Goal: Information Seeking & Learning: Learn about a topic

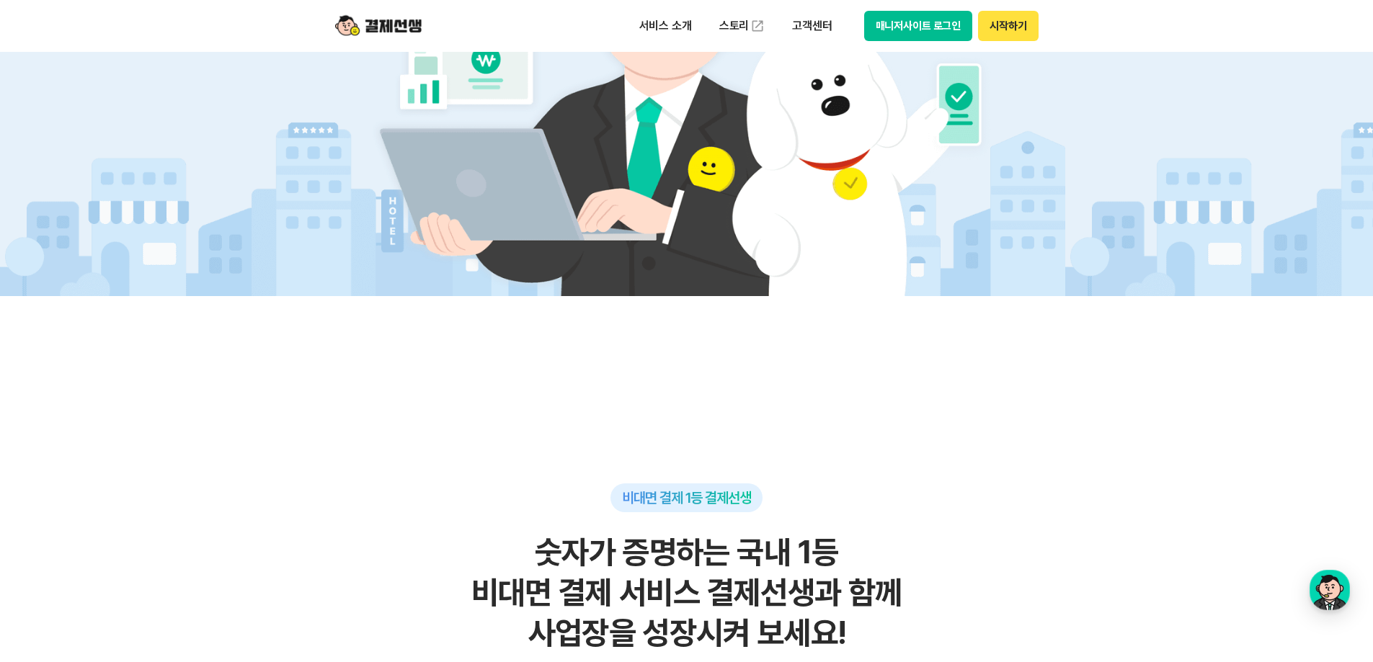
scroll to position [504, 0]
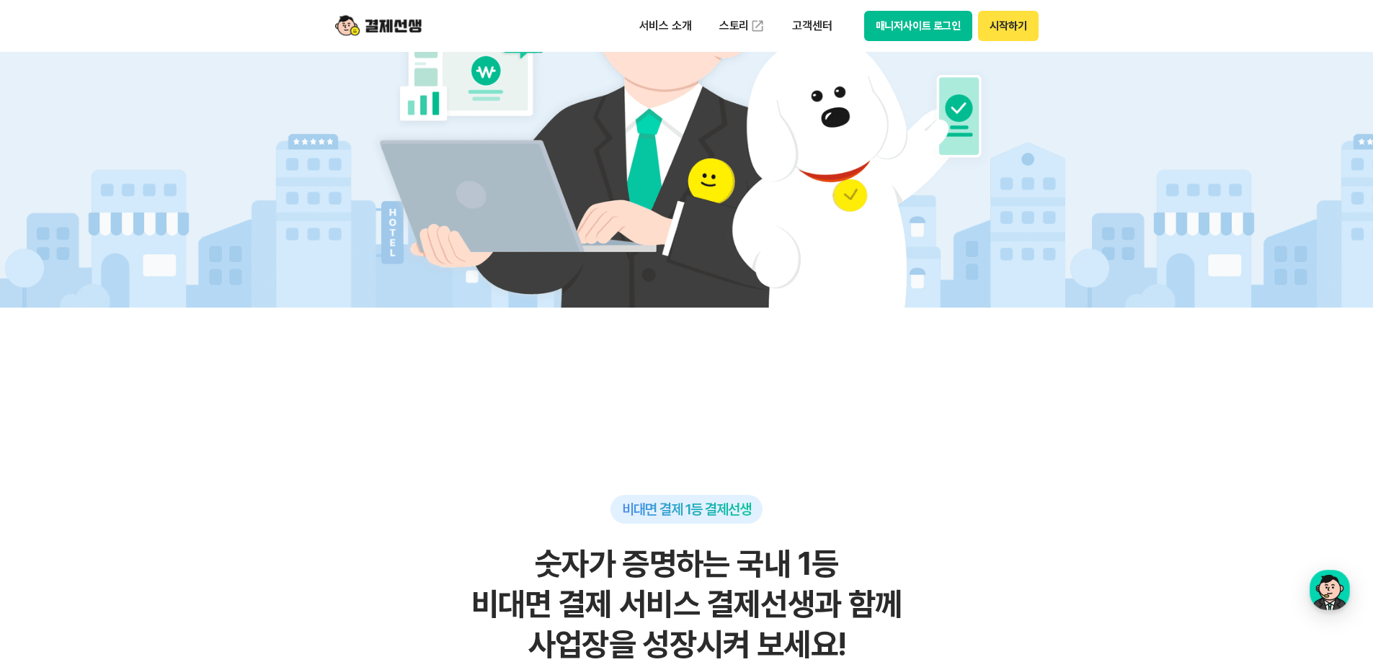
click at [833, 202] on img at bounding box center [686, 105] width 674 height 404
drag, startPoint x: 953, startPoint y: 124, endPoint x: 904, endPoint y: 135, distance: 50.3
click at [951, 125] on img at bounding box center [686, 105] width 674 height 404
click at [837, 136] on img at bounding box center [686, 105] width 674 height 404
click at [669, 22] on p "서비스 소개" at bounding box center [665, 26] width 73 height 26
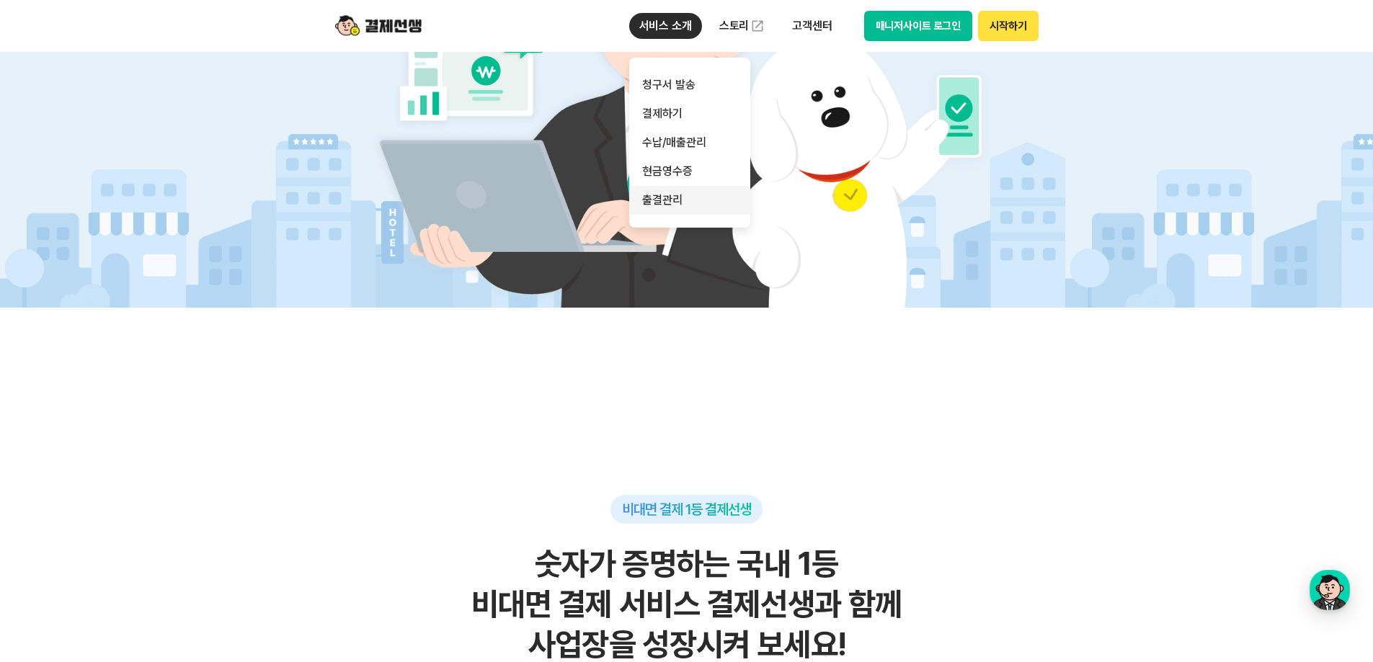
click at [677, 202] on link "출결관리" at bounding box center [689, 200] width 121 height 29
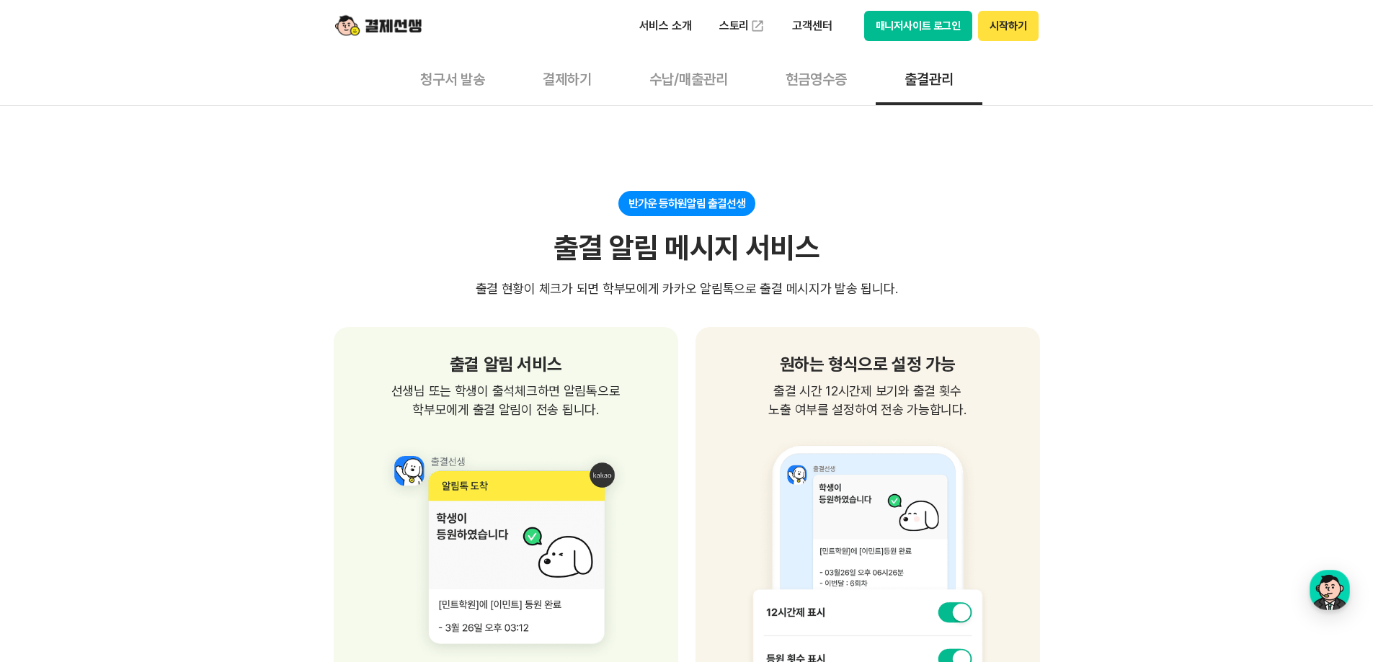
scroll to position [1009, 0]
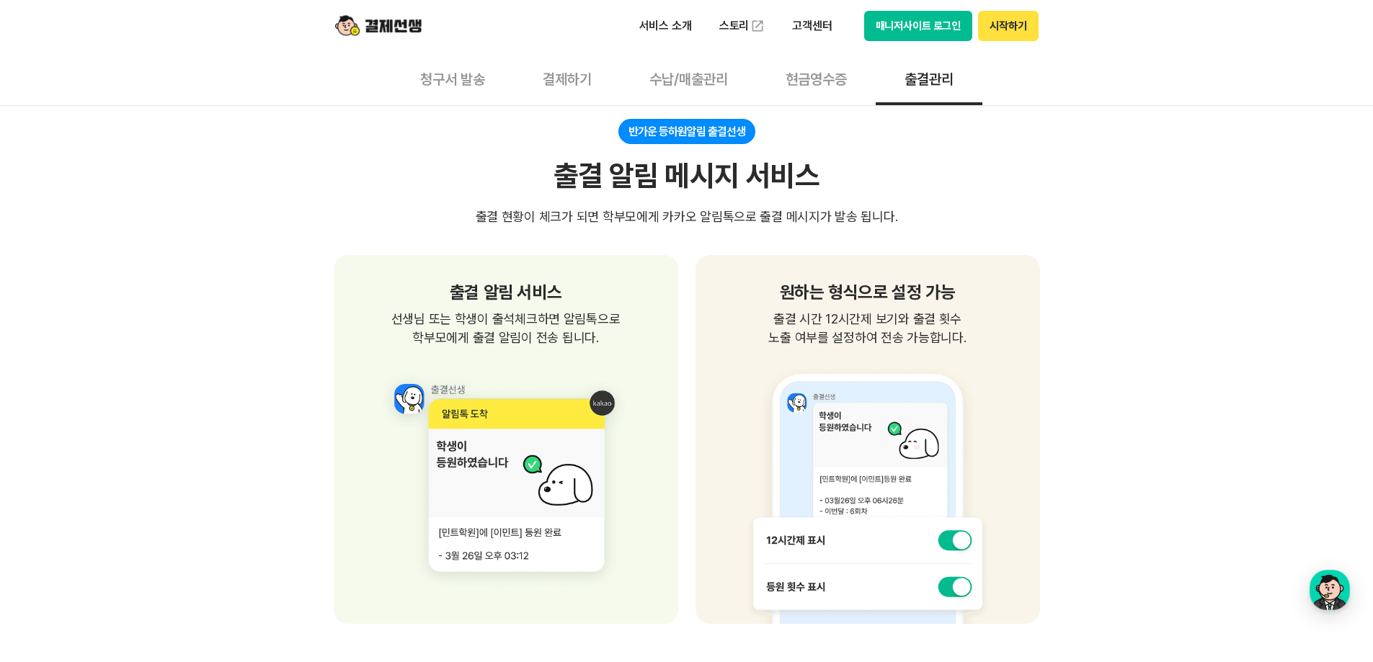
click at [531, 331] on span "선생님 또는 학생이 출석체크하면 알림톡으로 학부모에게 출결 알림이 전송 됩니다." at bounding box center [506, 328] width 310 height 37
drag, startPoint x: 393, startPoint y: 317, endPoint x: 625, endPoint y: 338, distance: 233.7
click at [625, 338] on span "선생님 또는 학생이 출석체크하면 알림톡으로 학부모에게 출결 알림이 전송 됩니다." at bounding box center [506, 328] width 310 height 37
click at [624, 338] on span "선생님 또는 학생이 출석체크하면 알림톡으로 학부모에게 출결 알림이 전송 됩니다." at bounding box center [506, 328] width 310 height 37
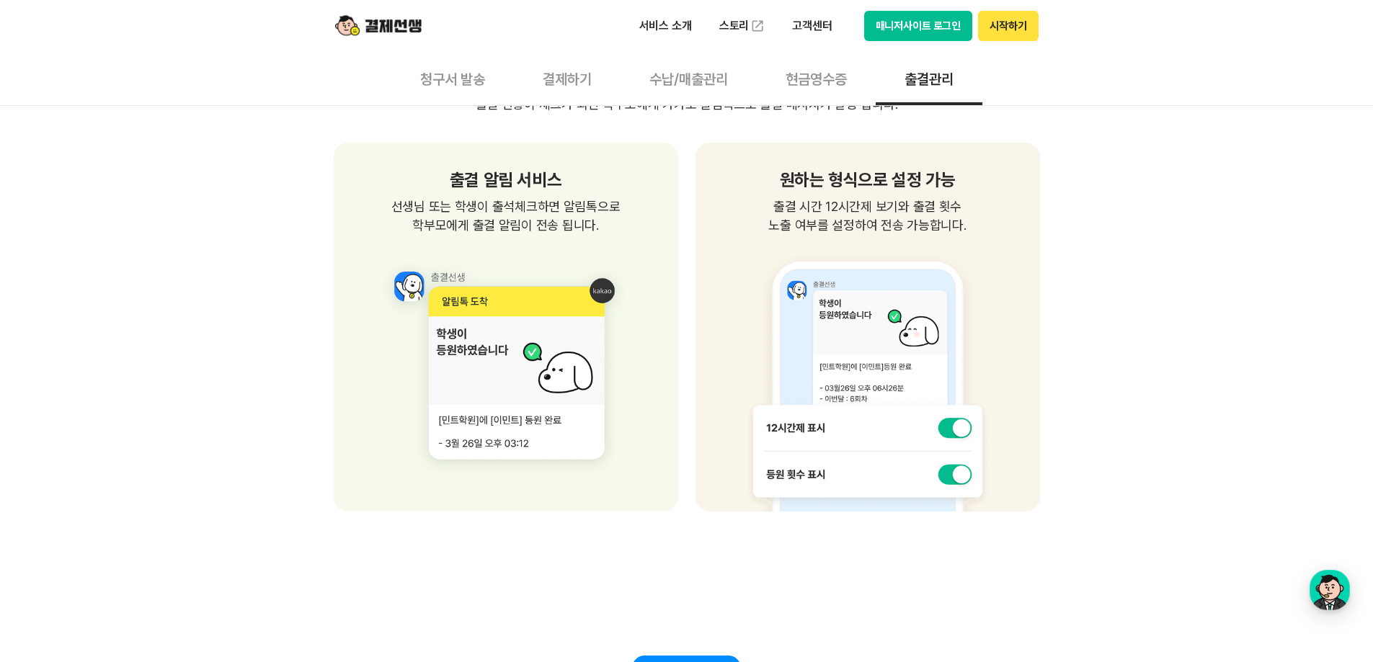
scroll to position [1153, 0]
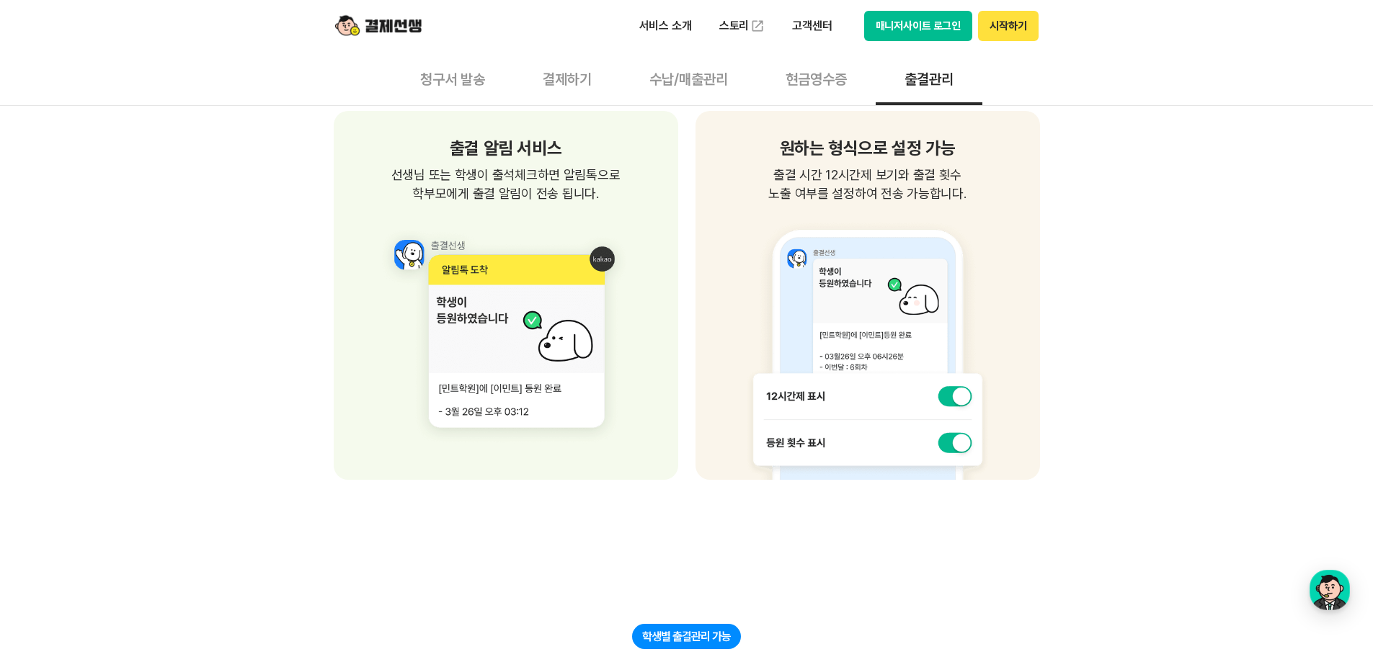
click at [467, 349] on img at bounding box center [506, 341] width 310 height 277
click at [502, 494] on div "똑똑한 학생 관리 서비스 학생별 수납/출결 관리를 한번에! 클래스 별로 학생을 등록하여 관리할 수 있고 학생별 출결 및 수납내역을 한번에 확인…" at bounding box center [687, 630] width 706 height 2717
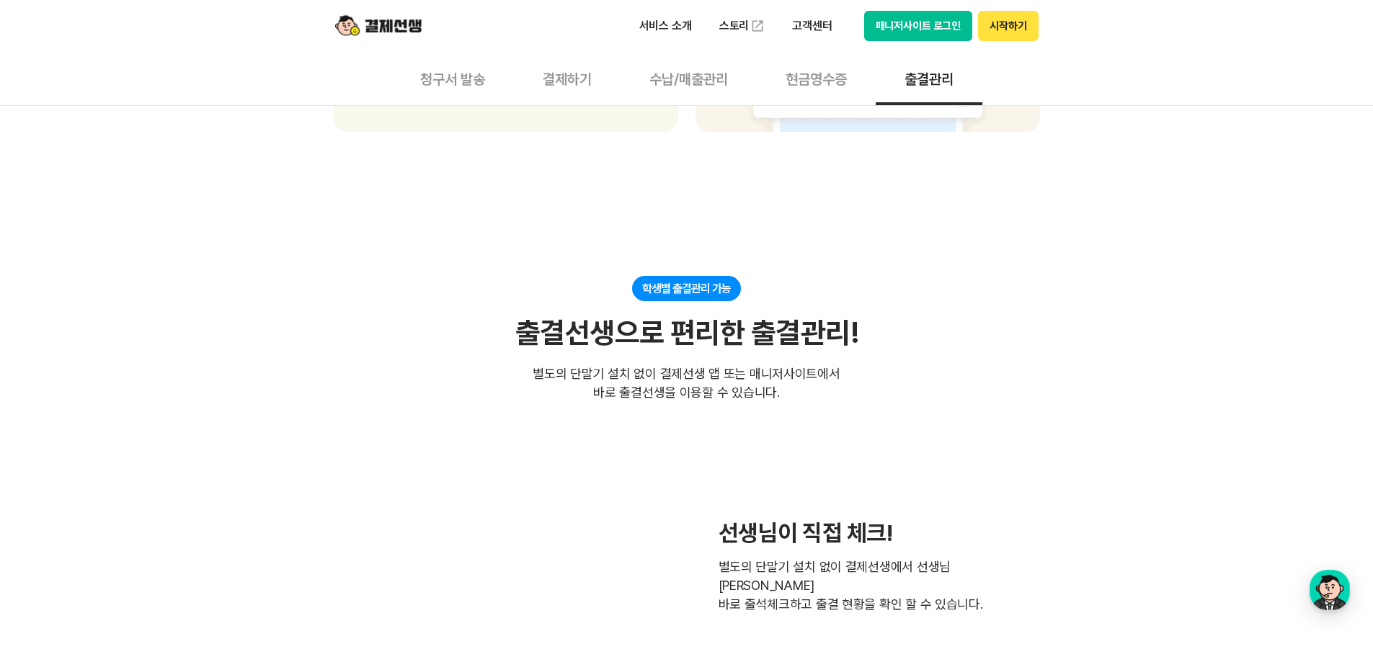
scroll to position [1585, 0]
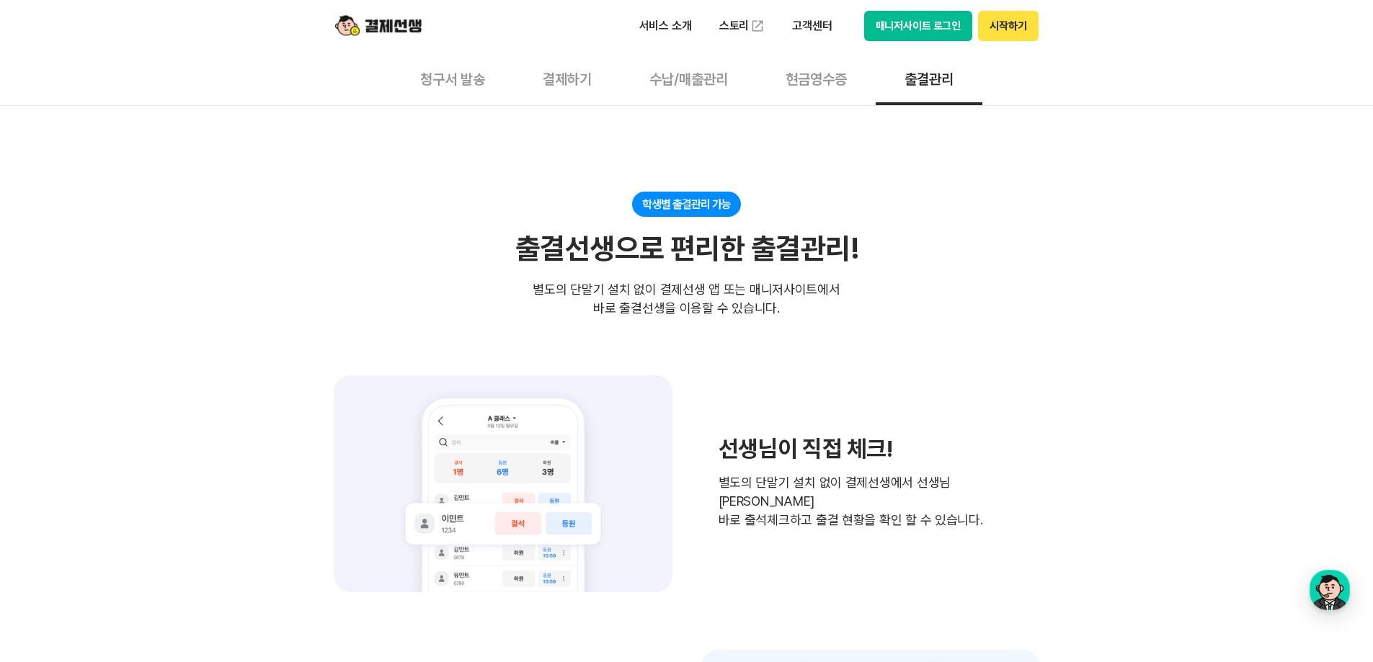
click at [718, 530] on div "선생님이 직접 체크! 별도의 단말기 설치 없이 결제선생에서 선생님이 바로 출석체크하고 출결 현황을 확인 할 수 있습니다." at bounding box center [687, 483] width 706 height 216
drag, startPoint x: 723, startPoint y: 462, endPoint x: 984, endPoint y: 512, distance: 265.7
click at [984, 512] on div "선생님이 직접 체크! 별도의 단말기 설치 없이 결제선생에서 선생님이 바로 출석체크하고 출결 현황을 확인 할 수 있습니다." at bounding box center [687, 483] width 706 height 216
click at [951, 565] on div "선생님이 직접 체크! 별도의 단말기 설치 없이 결제선생에서 선생님이 바로 출석체크하고 출결 현황을 확인 할 수 있습니다." at bounding box center [687, 483] width 706 height 216
click at [922, 25] on button "매니저사이트 로그인" at bounding box center [918, 26] width 109 height 30
